Goal: Find contact information: Find contact information

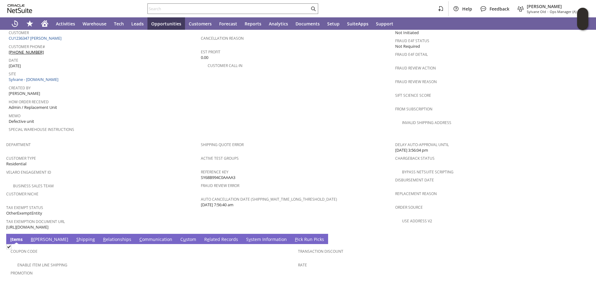
scroll to position [341, 0]
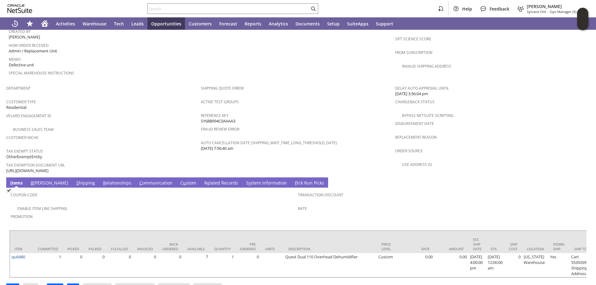
click at [75, 180] on link "S hipping" at bounding box center [86, 183] width 22 height 7
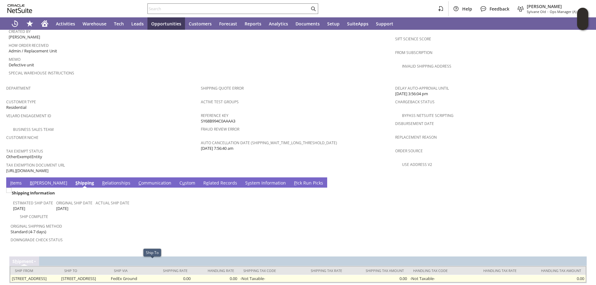
click at [109, 275] on td "[STREET_ADDRESS]" at bounding box center [84, 278] width 49 height 7
drag, startPoint x: 110, startPoint y: 264, endPoint x: 136, endPoint y: 262, distance: 25.8
click at [109, 275] on td "[STREET_ADDRESS]" at bounding box center [84, 278] width 49 height 7
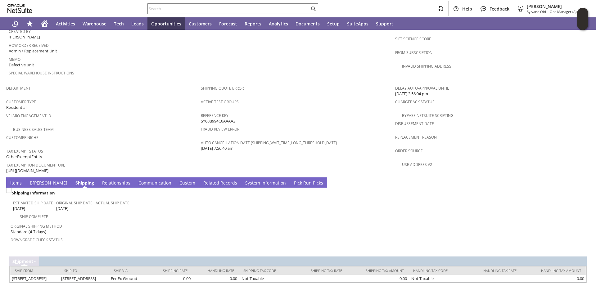
click at [122, 235] on div "Downgrade Check Status" at bounding box center [153, 241] width 284 height 13
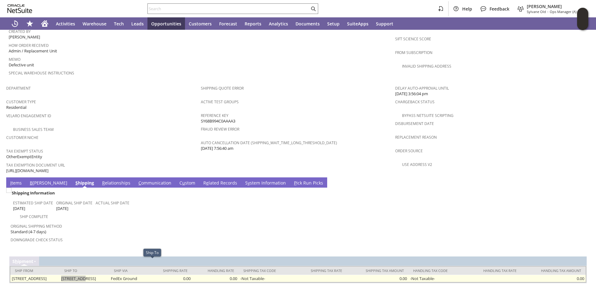
drag, startPoint x: 109, startPoint y: 264, endPoint x: 132, endPoint y: 263, distance: 23.0
click at [109, 275] on td "[STREET_ADDRESS]" at bounding box center [84, 278] width 49 height 7
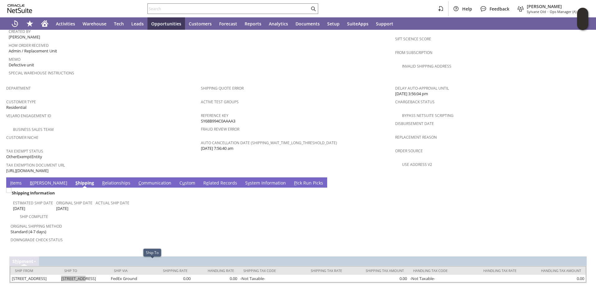
copy td "[STREET_ADDRESS]"
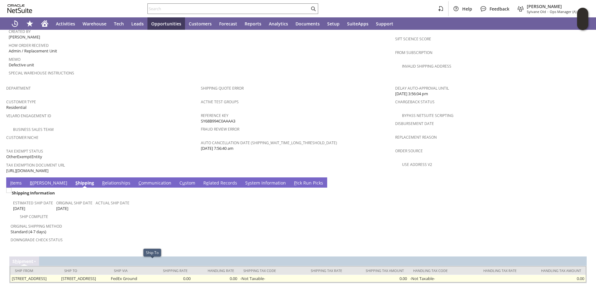
click at [109, 275] on td "[STREET_ADDRESS]" at bounding box center [84, 278] width 49 height 7
copy td "[PERSON_NAME]"
click at [109, 275] on td "[STREET_ADDRESS]" at bounding box center [84, 278] width 49 height 7
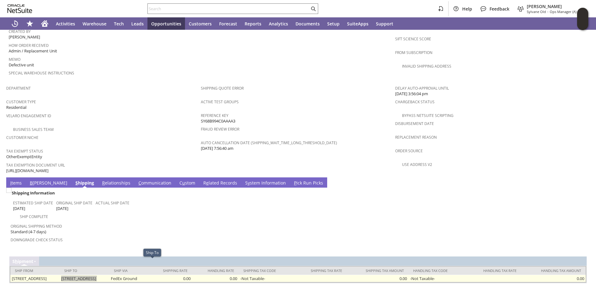
click at [109, 275] on td "[STREET_ADDRESS]" at bounding box center [84, 278] width 49 height 7
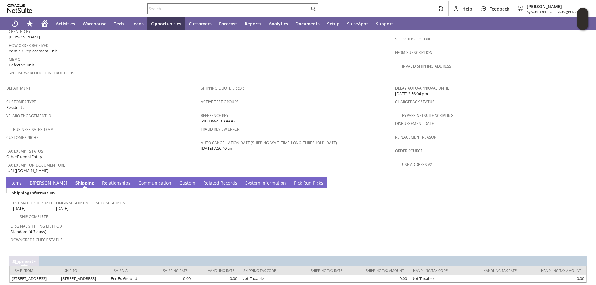
click at [21, 180] on link "I tems" at bounding box center [16, 183] width 15 height 7
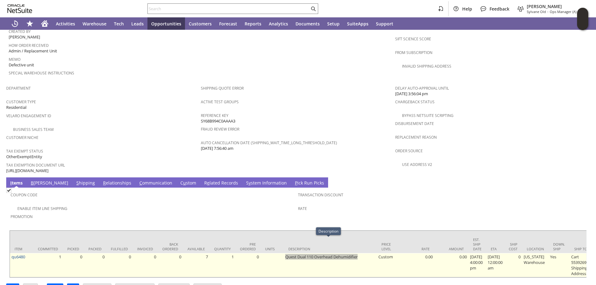
drag, startPoint x: 359, startPoint y: 242, endPoint x: 285, endPoint y: 243, distance: 74.2
click at [285, 253] on td "Quest Dual 110 Overhead Dehumidifier" at bounding box center [330, 265] width 93 height 24
copy td "Quest Dual 110 Overhead Dehumidifier"
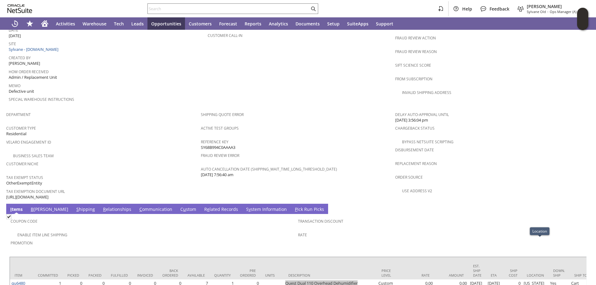
scroll to position [279, 0]
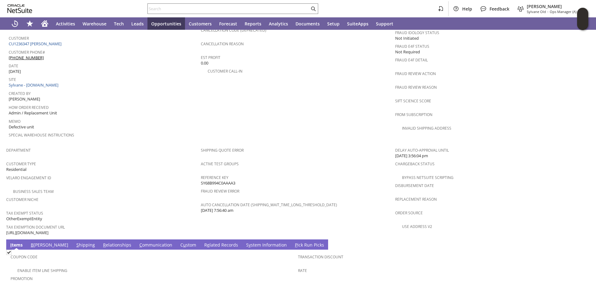
click at [138, 242] on link "C ommunication" at bounding box center [156, 245] width 36 height 7
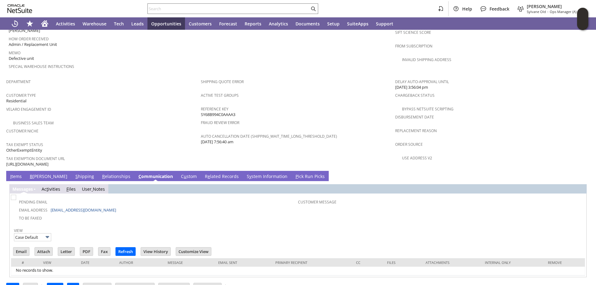
scroll to position [0, 0]
drag, startPoint x: 90, startPoint y: 198, endPoint x: 51, endPoint y: 196, distance: 39.1
click at [51, 206] on td "Email Address [EMAIL_ADDRESS][DOMAIN_NAME]" at bounding box center [155, 210] width 286 height 8
copy link "[EMAIL_ADDRESS][DOMAIN_NAME]"
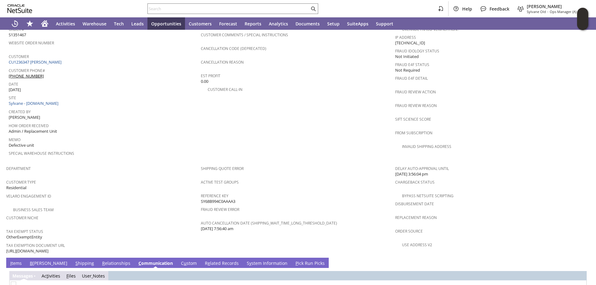
scroll to position [255, 0]
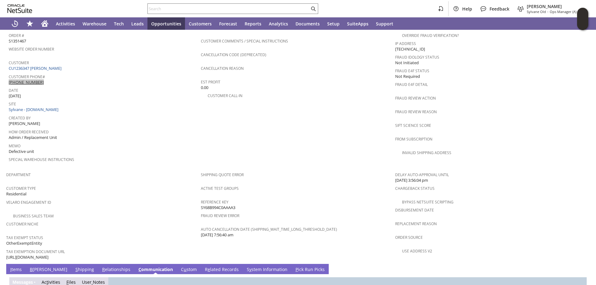
drag, startPoint x: 35, startPoint y: 73, endPoint x: 9, endPoint y: 74, distance: 26.7
click at [9, 74] on div "Customer Phone# [PHONE_NUMBER]" at bounding box center [103, 78] width 189 height 13
copy link "[PHONE_NUMBER]"
